Goal: Task Accomplishment & Management: Manage account settings

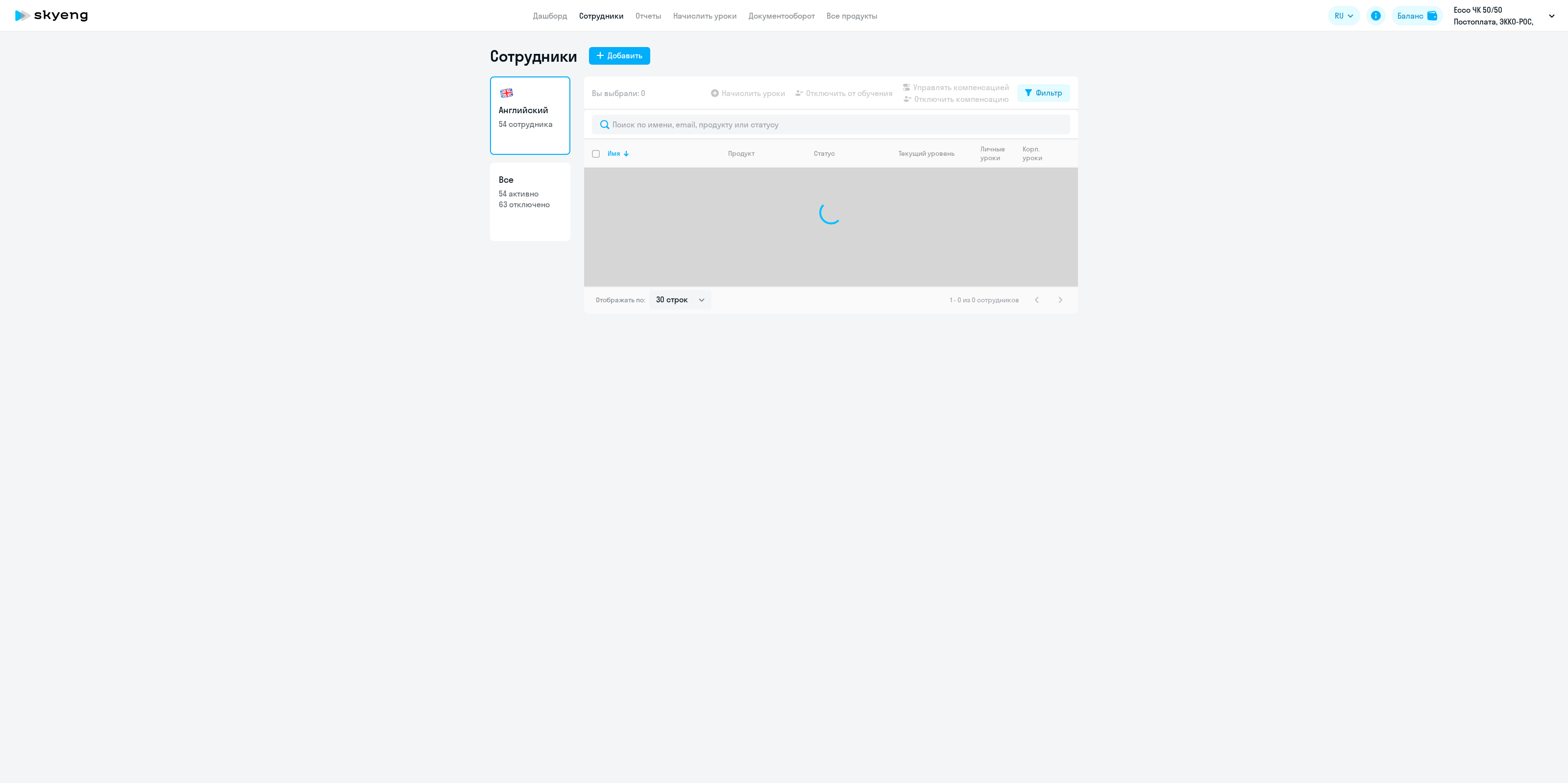
select select "30"
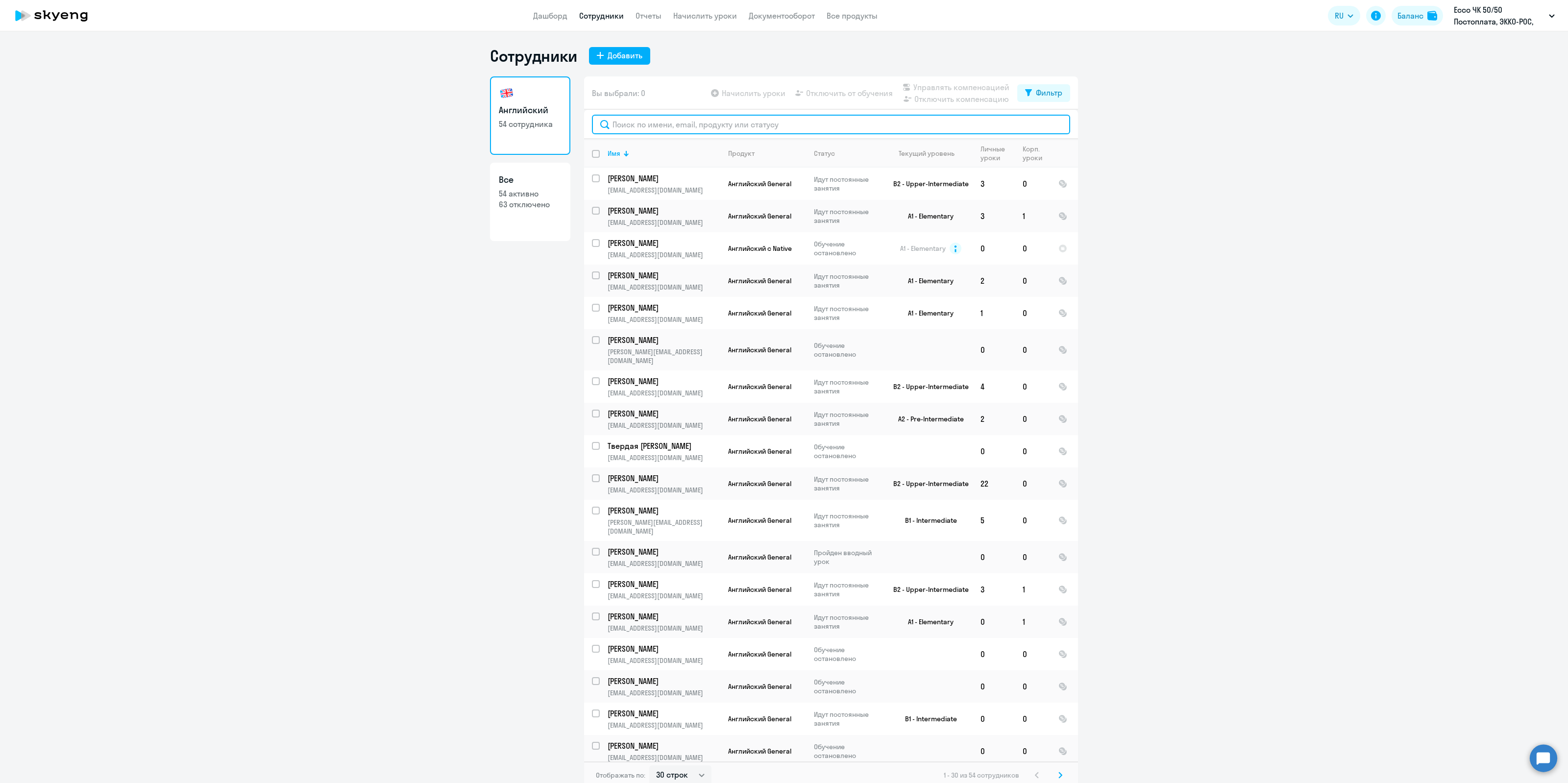
click at [657, 130] on input "text" at bounding box center [831, 124] width 478 height 19
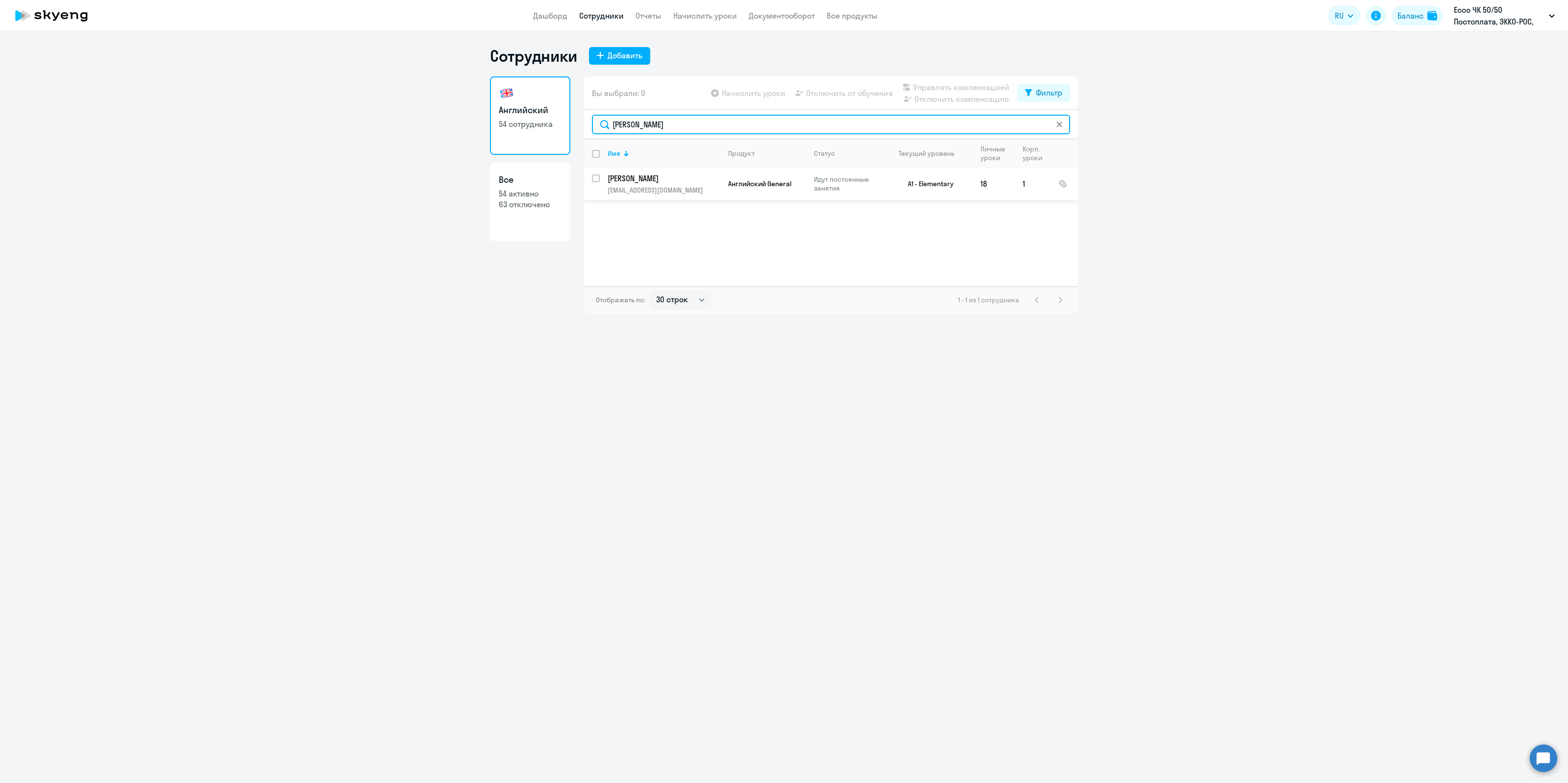
type input "[PERSON_NAME]"
click at [597, 179] on input "select row 22622470" at bounding box center [601, 184] width 19 height 19
checkbox input "true"
click at [851, 92] on span "Отключить от обучения" at bounding box center [849, 93] width 86 height 12
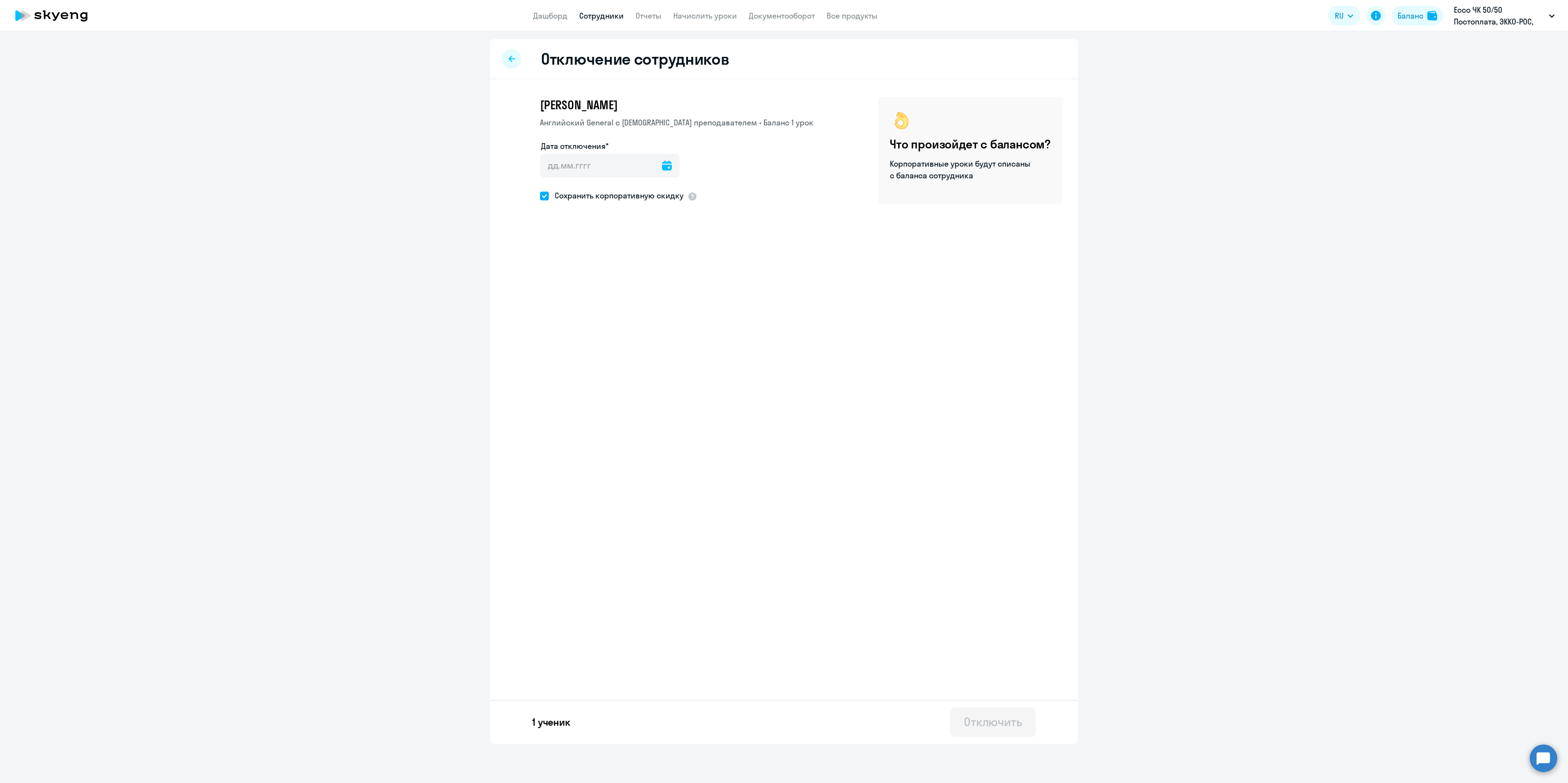
click at [662, 162] on icon at bounding box center [667, 166] width 10 height 10
click at [569, 279] on span "12" at bounding box center [573, 279] width 18 height 18
type input "[DATE]"
click at [541, 194] on span at bounding box center [544, 196] width 9 height 9
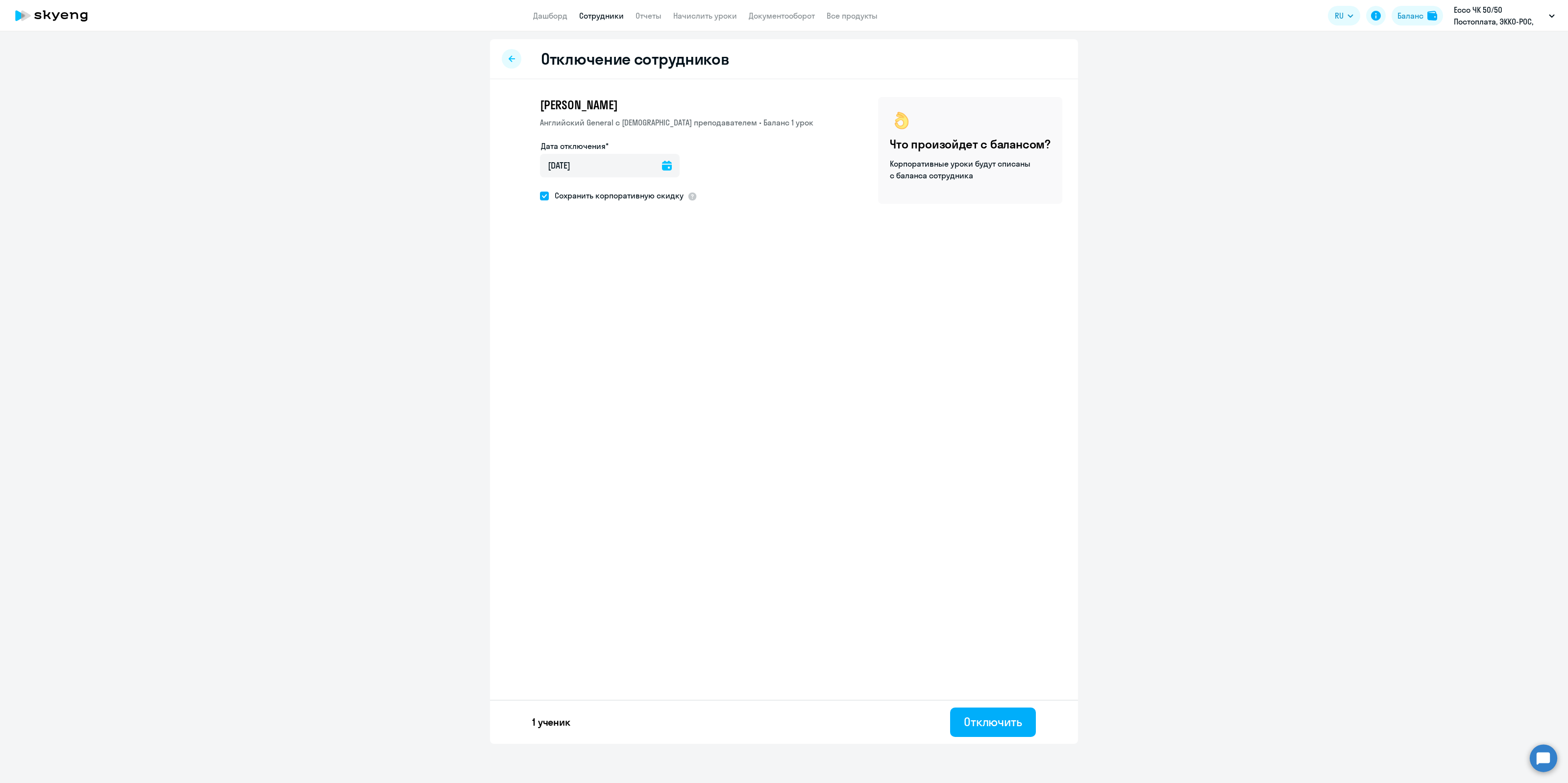
click at [540, 195] on input "Сохранить корпоративную скидку" at bounding box center [539, 195] width 1 height 1
checkbox input "false"
click at [986, 725] on div "Отключить" at bounding box center [993, 722] width 58 height 16
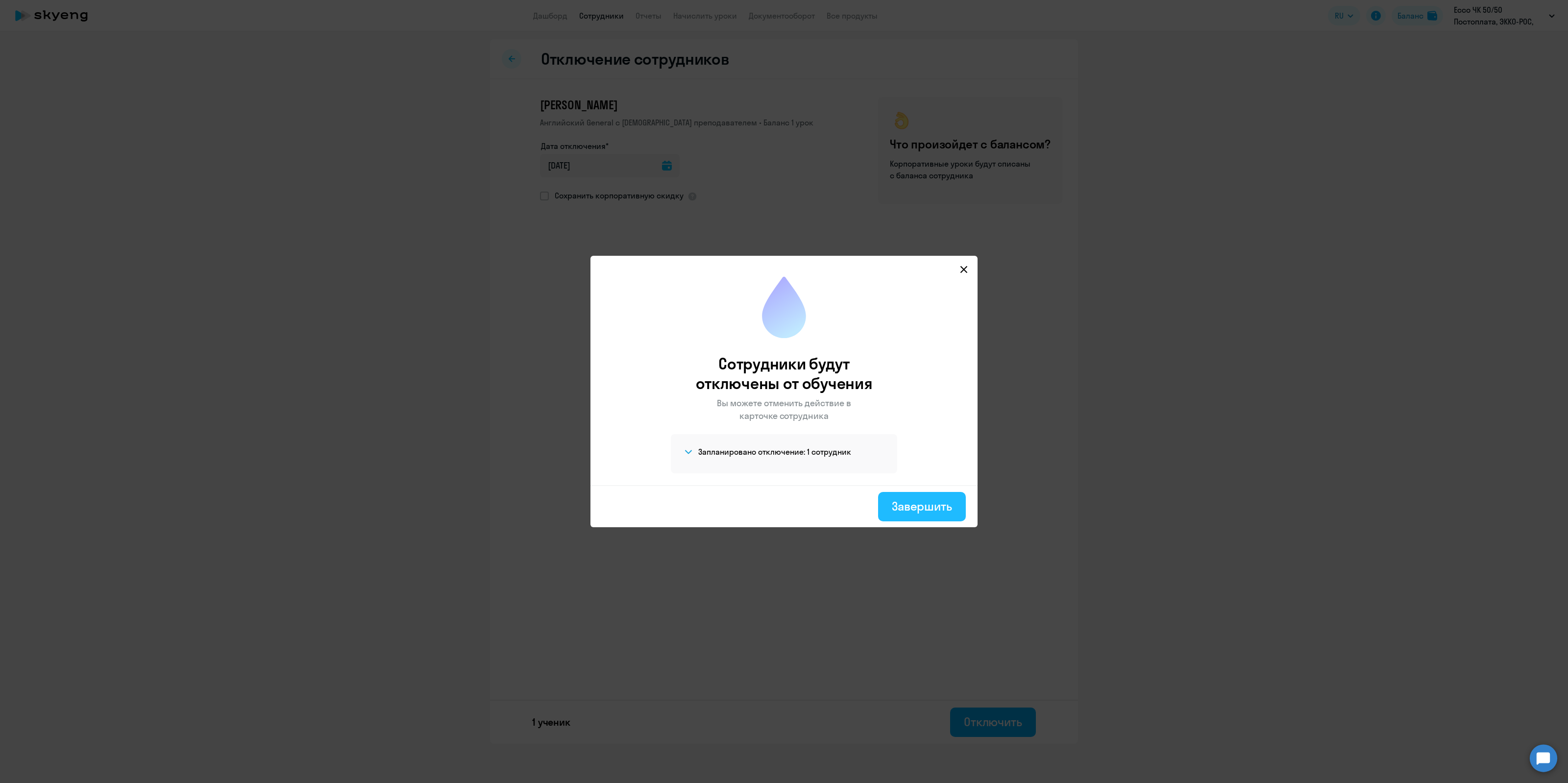
click at [917, 504] on div "Завершить" at bounding box center [922, 507] width 60 height 16
select select "30"
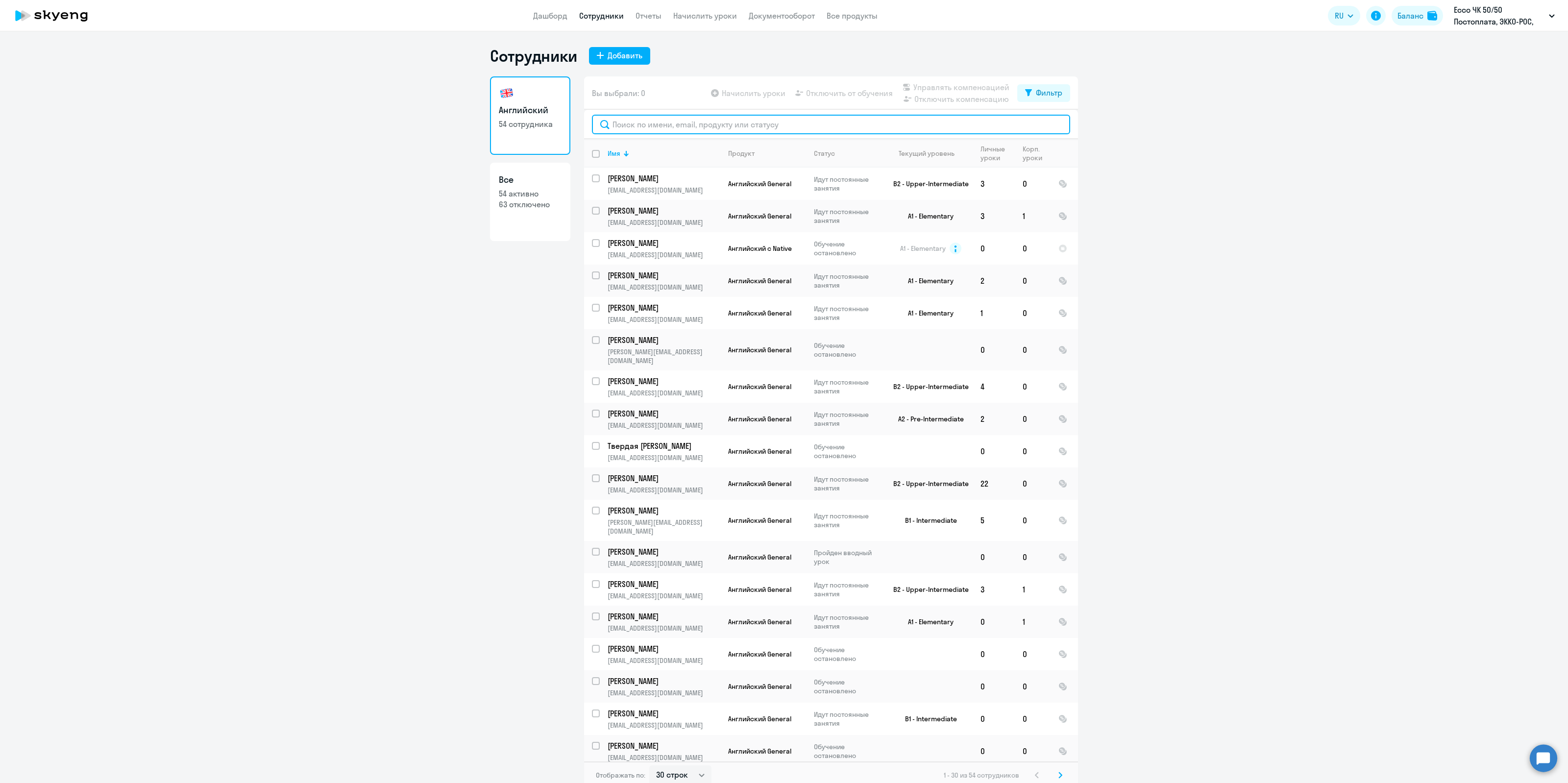
click at [679, 122] on input "text" at bounding box center [831, 124] width 478 height 19
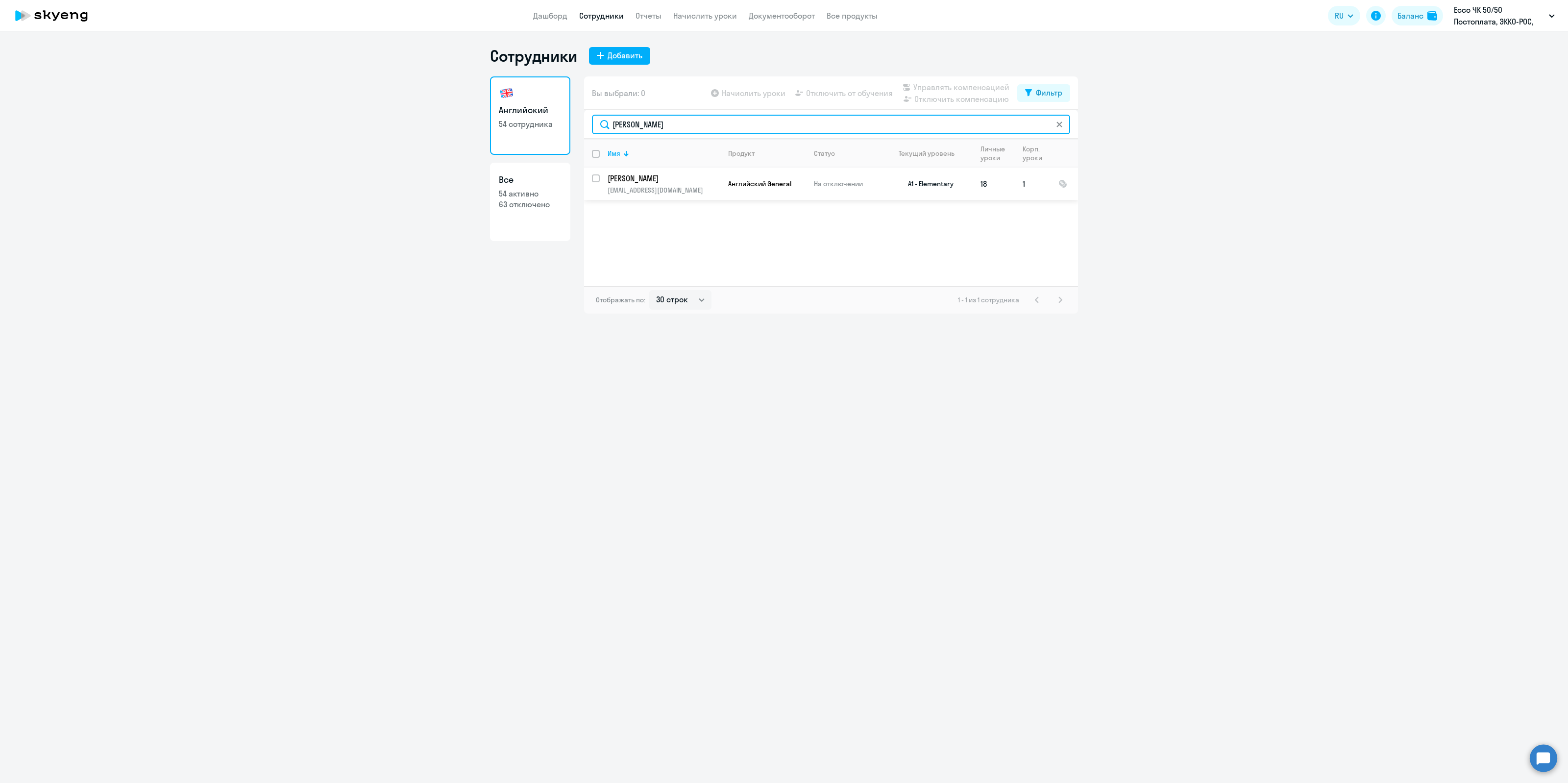
type input "[PERSON_NAME]"
click at [593, 177] on input "select row 22622470" at bounding box center [601, 184] width 19 height 19
checkbox input "true"
click at [934, 97] on span "Отключить компенсацию" at bounding box center [961, 99] width 94 height 12
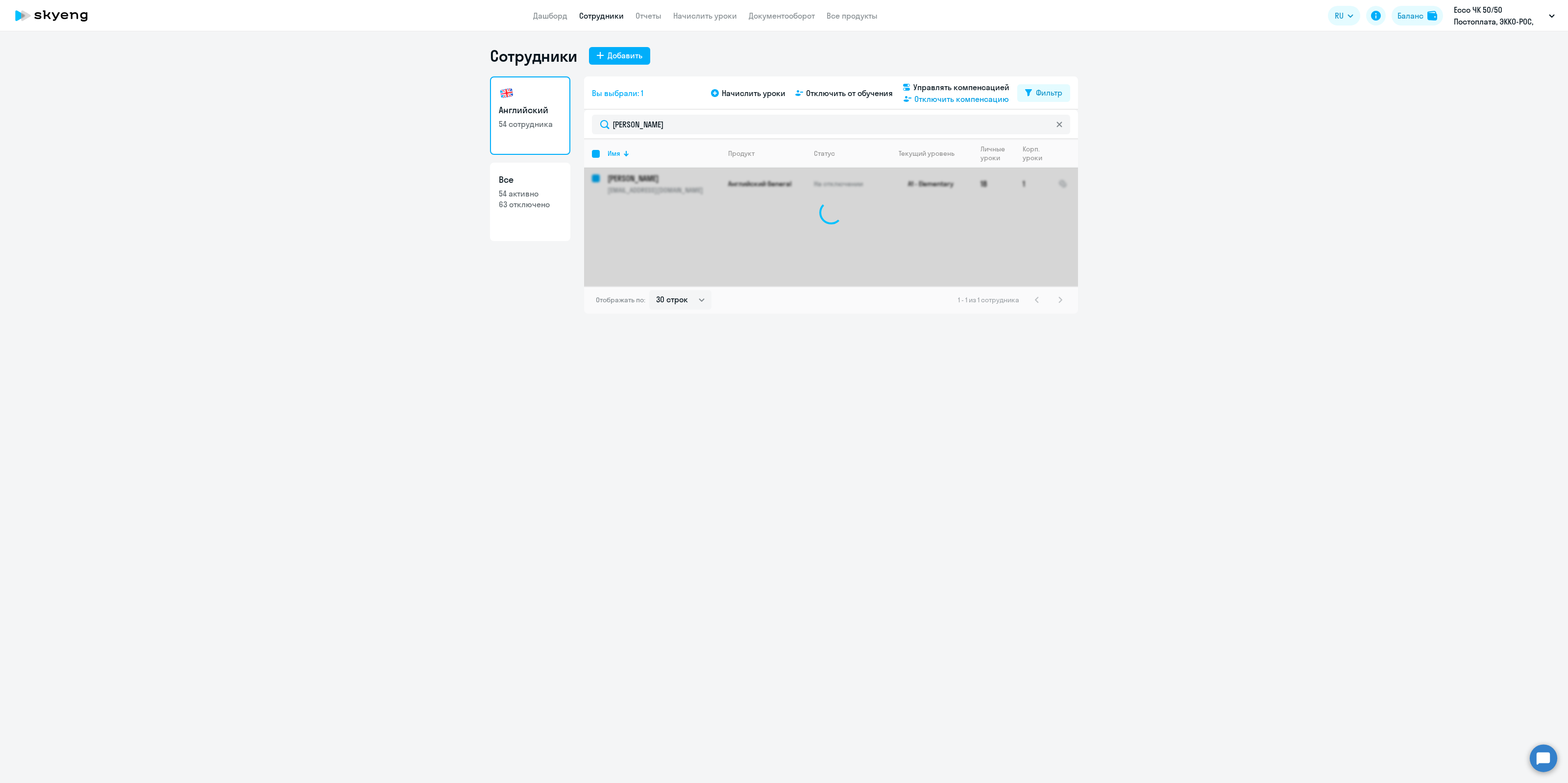
checkbox input "false"
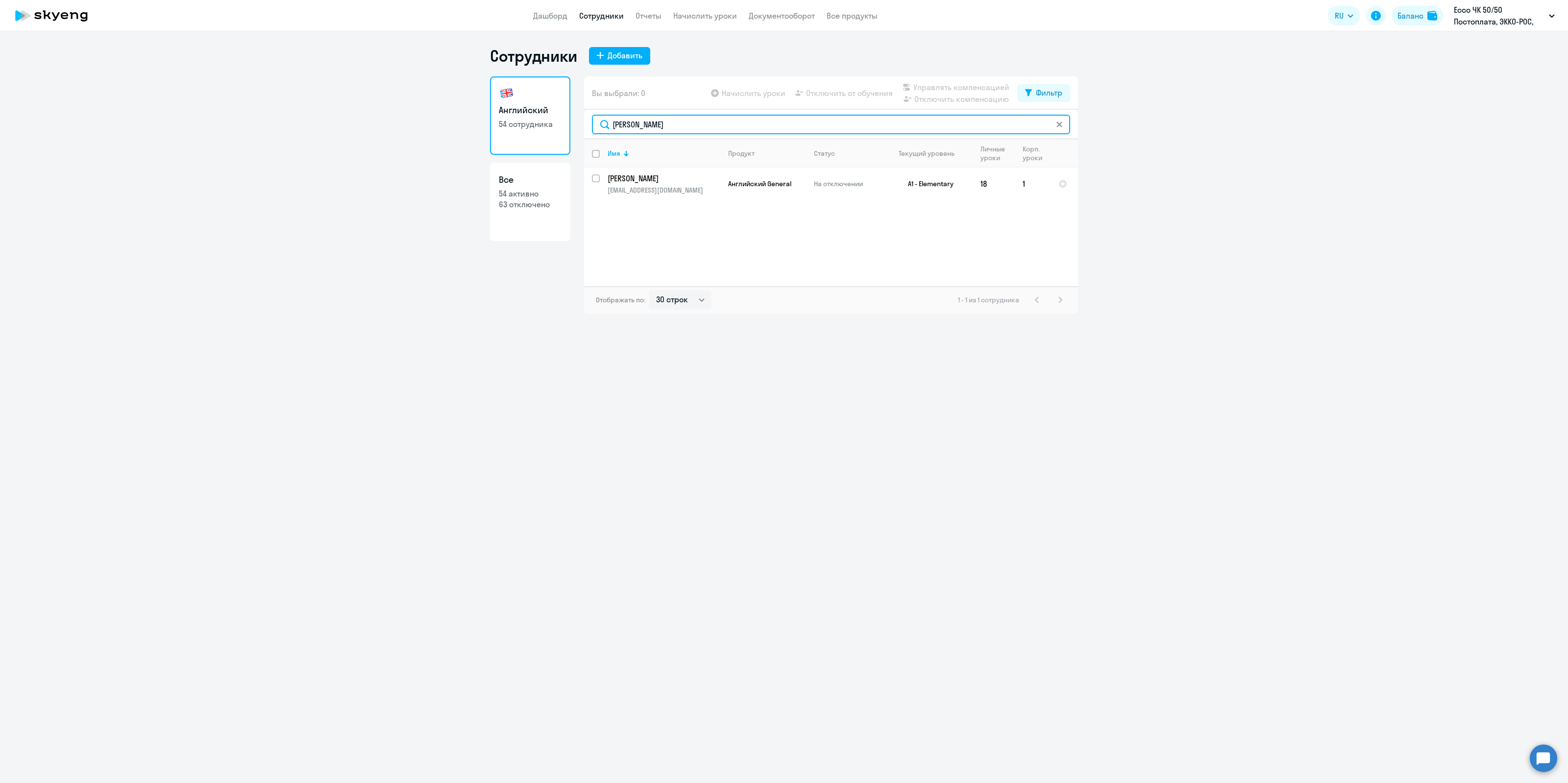
click at [704, 126] on input "[PERSON_NAME]" at bounding box center [831, 124] width 478 height 19
click at [626, 122] on input "[PERSON_NAME]" at bounding box center [831, 124] width 478 height 19
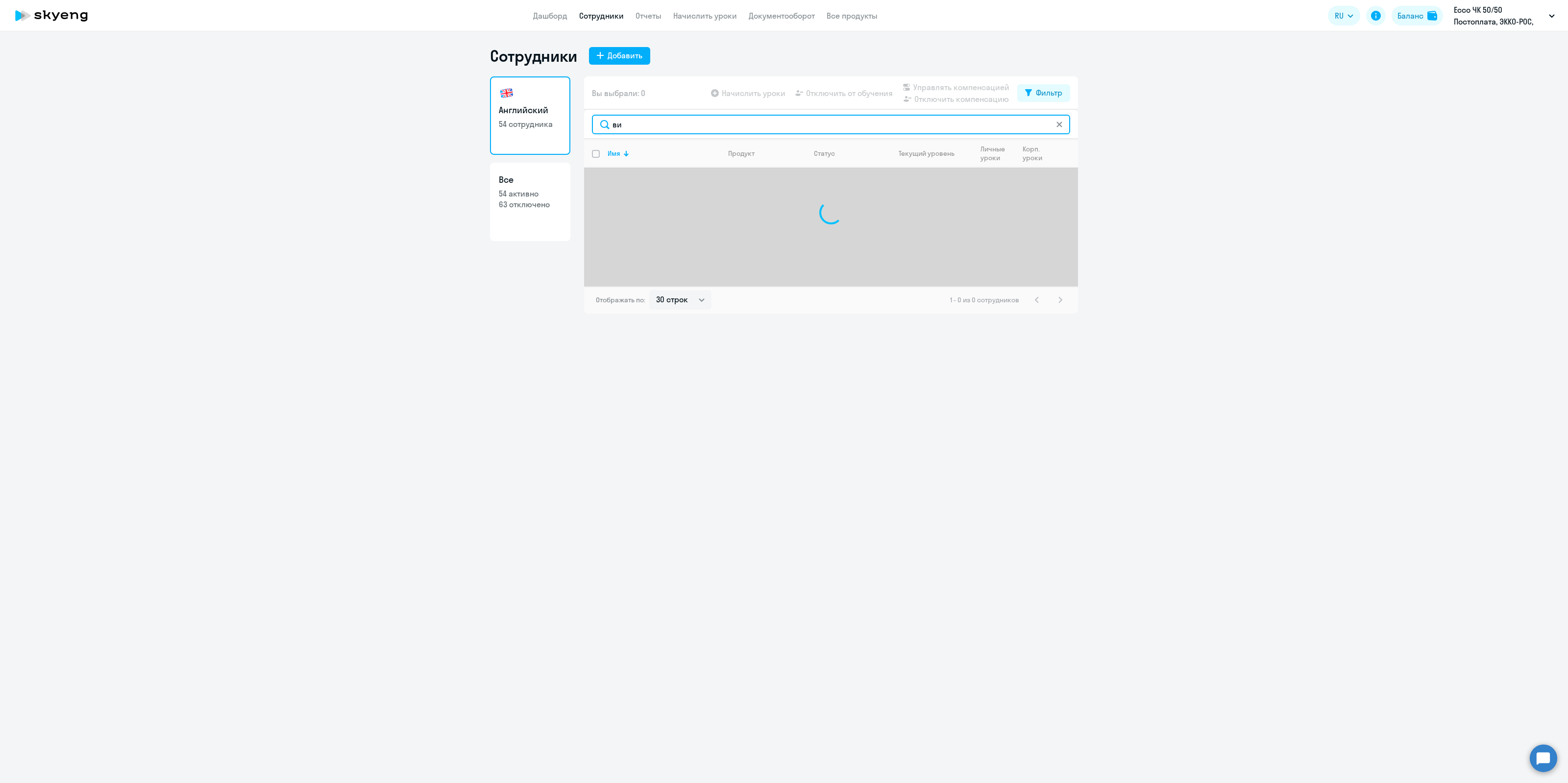
type input "в"
type input "з"
